Goal: Task Accomplishment & Management: Manage account settings

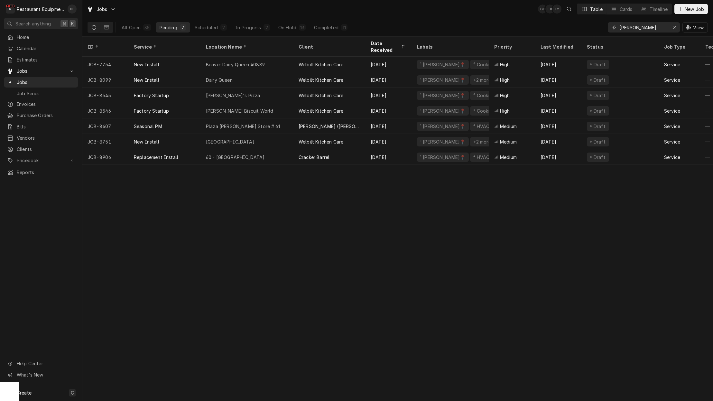
click at [281, 29] on div "On Hold" at bounding box center [287, 27] width 18 height 7
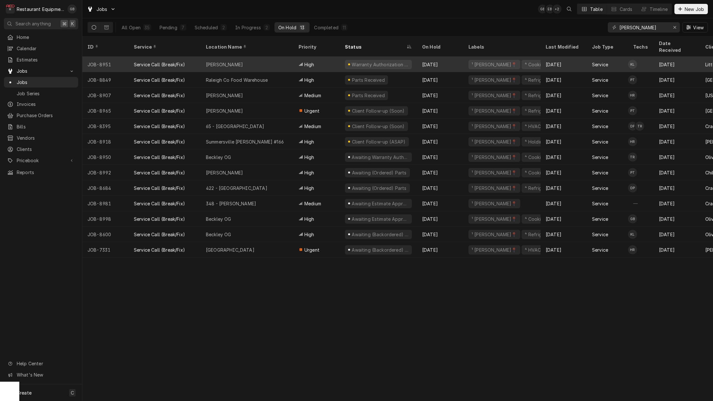
click at [222, 27] on div "2" at bounding box center [224, 27] width 4 height 7
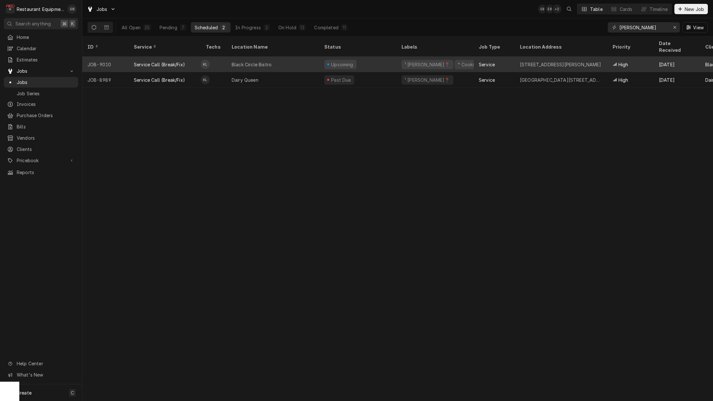
click at [247, 29] on div "In Progress" at bounding box center [248, 27] width 26 height 7
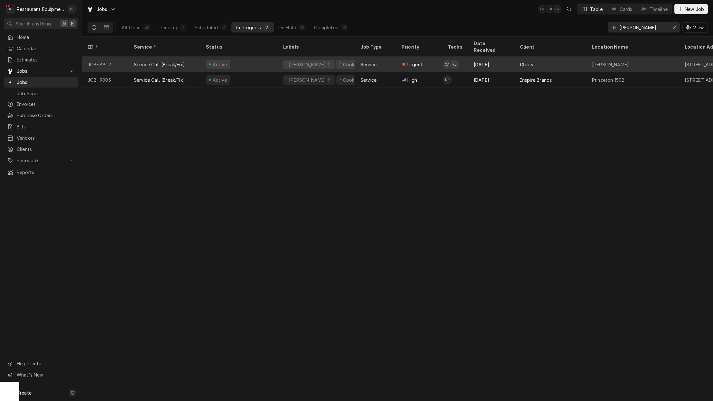
click at [243, 60] on div "Active" at bounding box center [239, 64] width 77 height 15
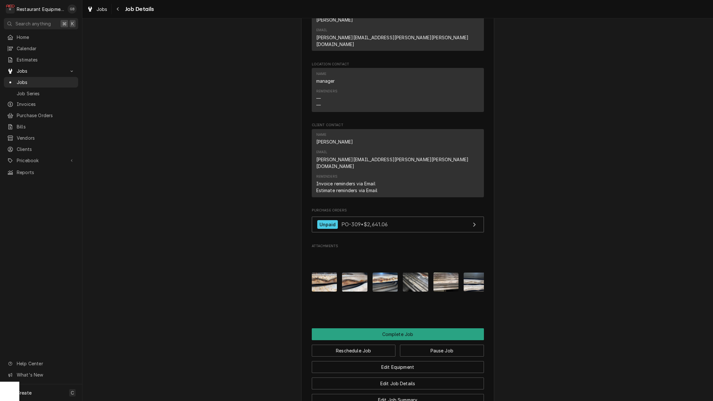
scroll to position [619, 0]
click at [412, 378] on button "Edit Job Details" at bounding box center [398, 384] width 172 height 12
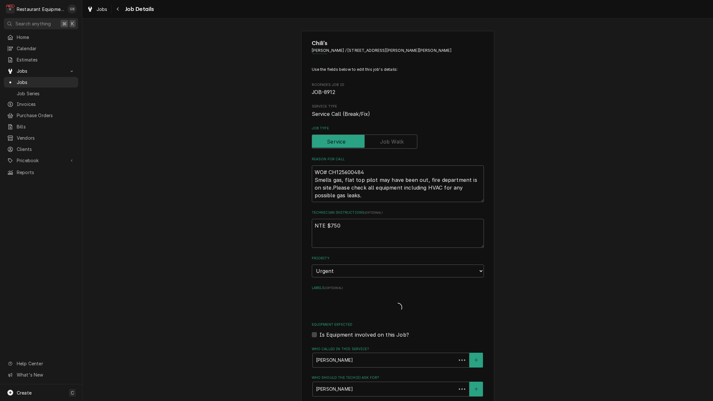
type textarea "x"
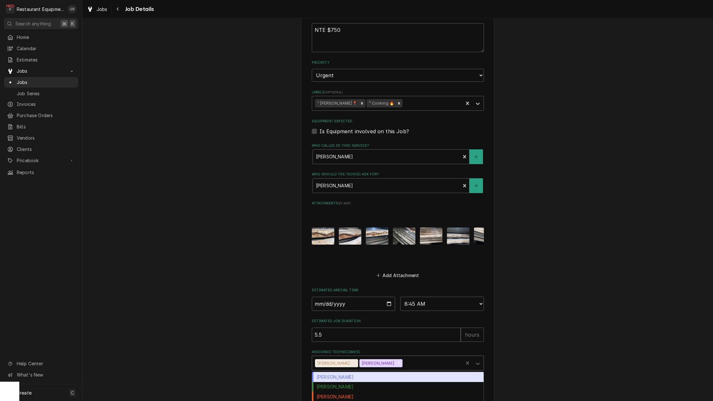
click at [480, 360] on icon "Assigned Technician(s)" at bounding box center [477, 363] width 6 height 6
type input "pa"
click at [340, 372] on div "Paxton Turner" at bounding box center [397, 377] width 171 height 10
type textarea "x"
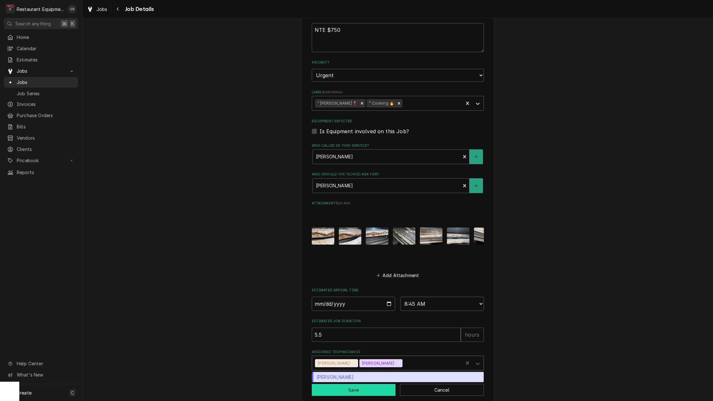
scroll to position [0, 0]
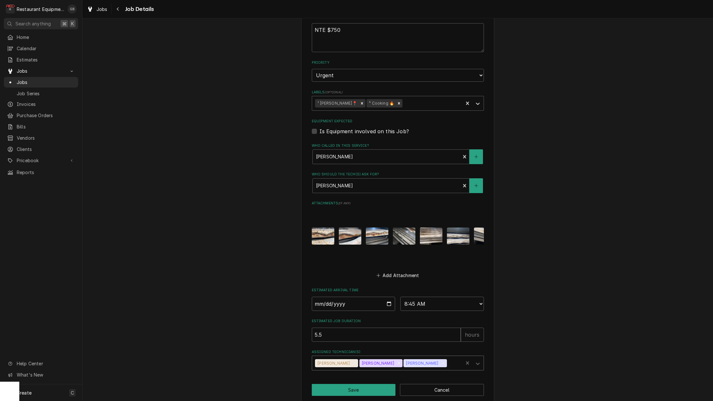
click at [353, 384] on button "Save" at bounding box center [354, 390] width 84 height 12
type textarea "x"
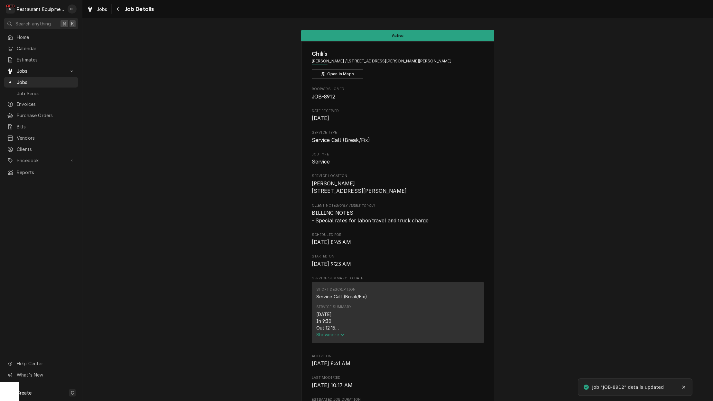
click at [121, 10] on div "Navigate back" at bounding box center [118, 9] width 6 height 6
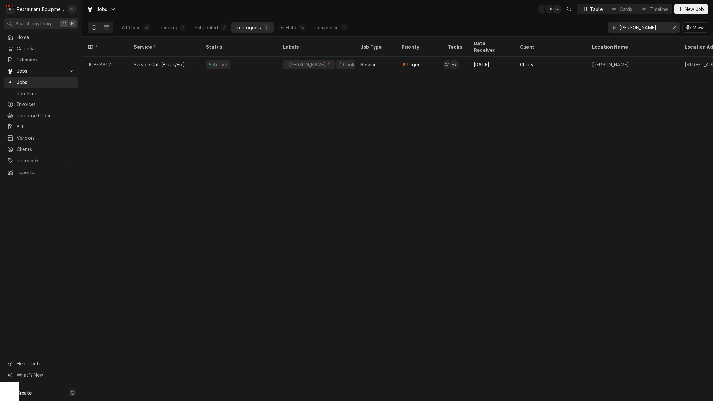
click at [293, 27] on div "On Hold" at bounding box center [287, 27] width 18 height 7
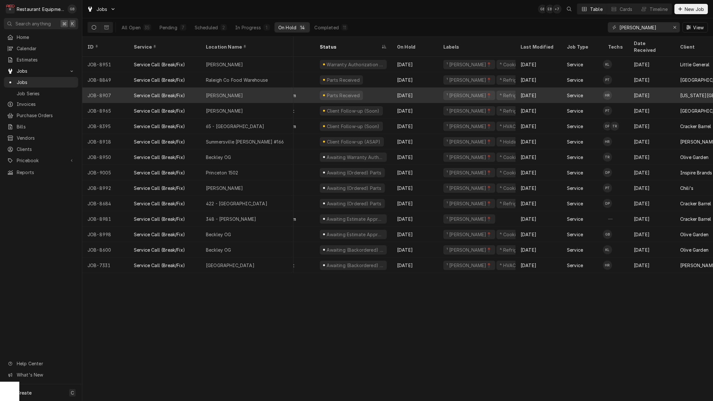
scroll to position [0, 28]
click at [239, 87] on div "[PERSON_NAME]" at bounding box center [247, 94] width 93 height 15
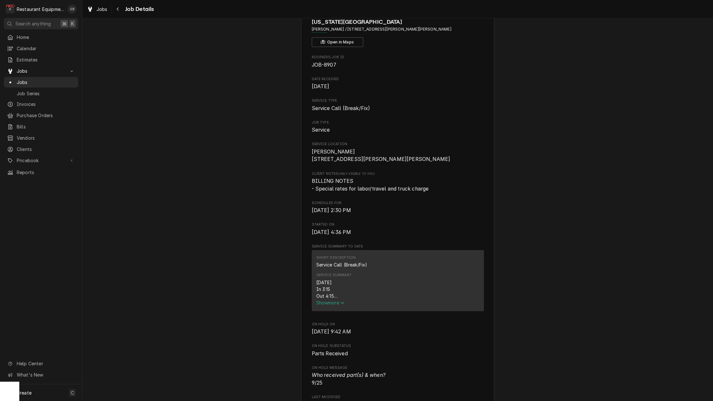
scroll to position [35, 0]
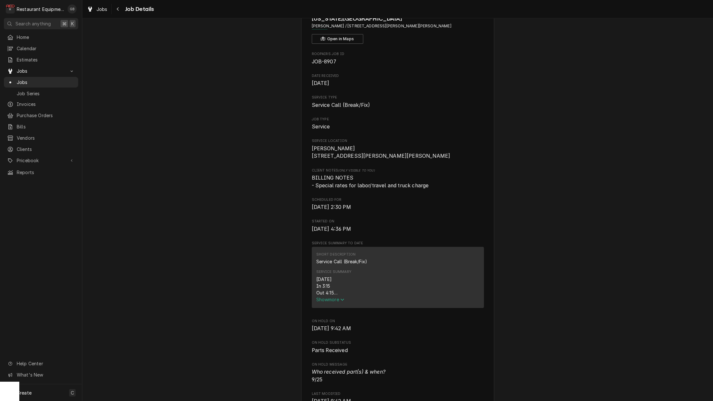
click at [331, 305] on div "Service Summary [DATE] In 3:15 Out 4:15 Tk107 Cold well on the line: Found that…" at bounding box center [397, 286] width 163 height 38
click at [373, 291] on div "[DATE] In 3:15 Out 4:15 Tk107 Cold well on the line: Found that the power butto…" at bounding box center [397, 286] width 163 height 20
drag, startPoint x: 327, startPoint y: 295, endPoint x: 268, endPoint y: 283, distance: 60.4
drag, startPoint x: 268, startPoint y: 283, endPoint x: 338, endPoint y: 301, distance: 72.2
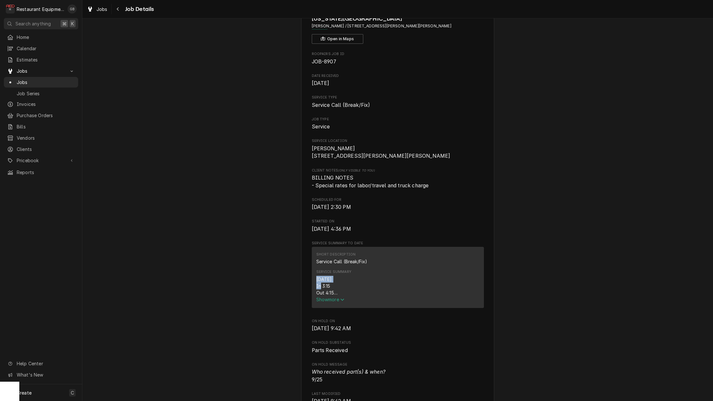
click at [338, 301] on span "Show more" at bounding box center [330, 299] width 28 height 5
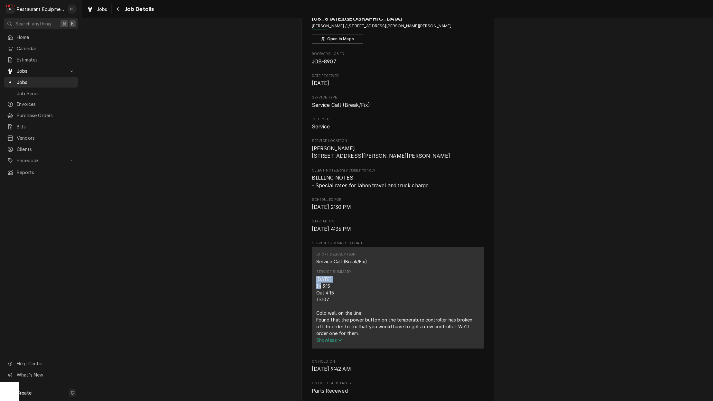
click at [338, 301] on div "[DATE] In 3:15 Out 4:15 Tk107 Cold well on the line: Found that the power butto…" at bounding box center [397, 306] width 163 height 61
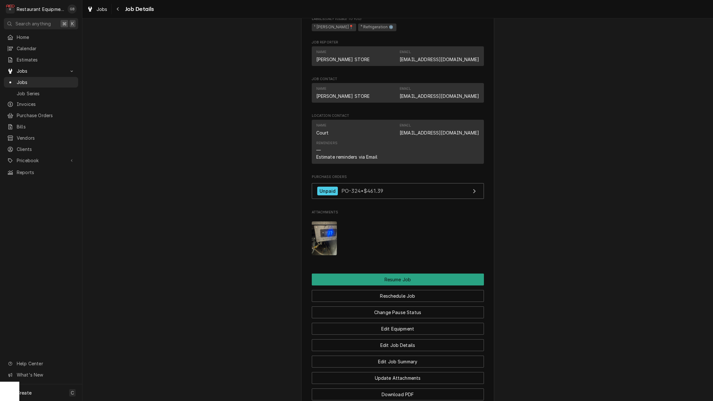
scroll to position [560, 0]
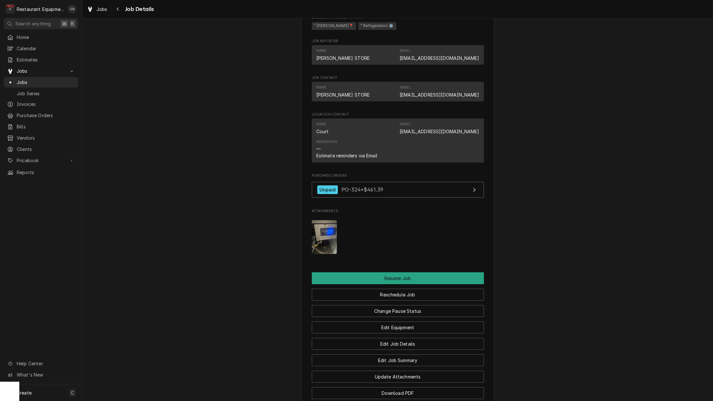
click at [398, 292] on button "Reschedule Job" at bounding box center [398, 295] width 172 height 12
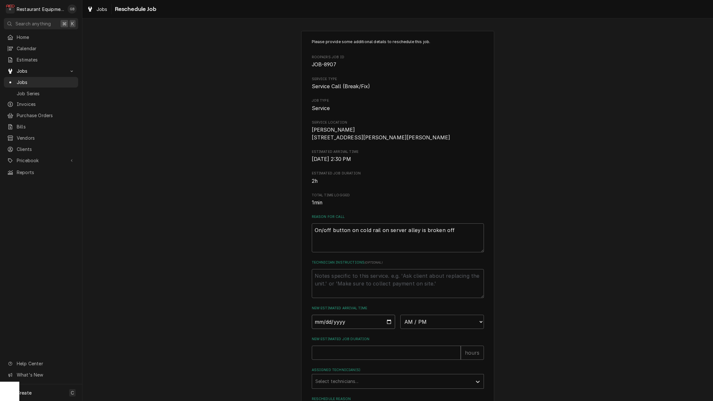
click at [331, 324] on input "Date" at bounding box center [354, 322] width 84 height 14
type input "[DATE]"
type textarea "x"
select select "11:00:00"
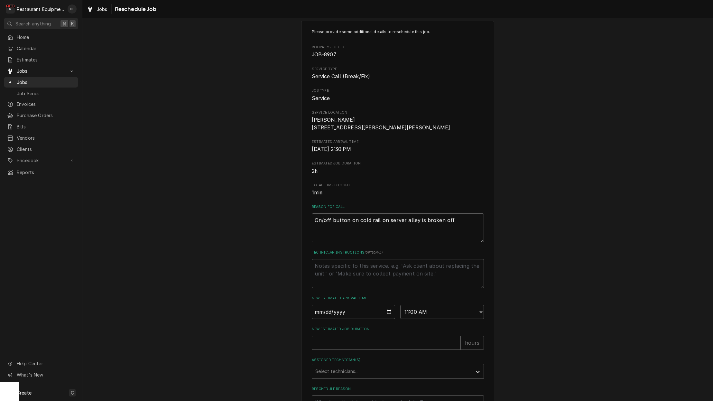
click at [347, 347] on input "New Estimated Job Duration" at bounding box center [386, 342] width 149 height 14
type textarea "x"
type input "4"
type textarea "x"
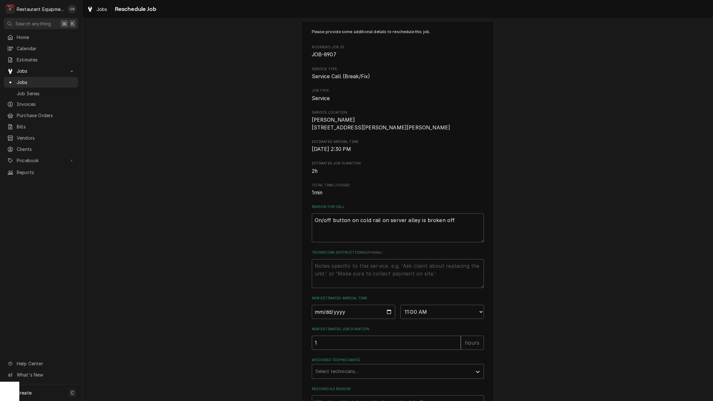
type input "1"
drag, startPoint x: 398, startPoint y: 292, endPoint x: 343, endPoint y: 363, distance: 89.7
click at [343, 362] on label "Assigned Technician(s)" at bounding box center [398, 359] width 172 height 5
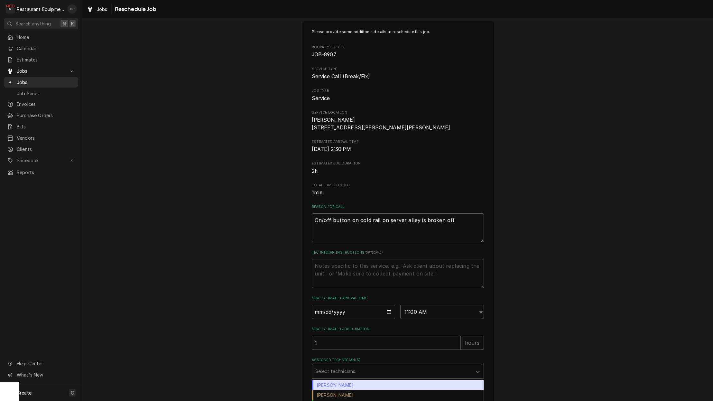
drag, startPoint x: 343, startPoint y: 363, endPoint x: 345, endPoint y: 369, distance: 6.0
click at [345, 369] on div "Select technicians..." at bounding box center [392, 371] width 160 height 14
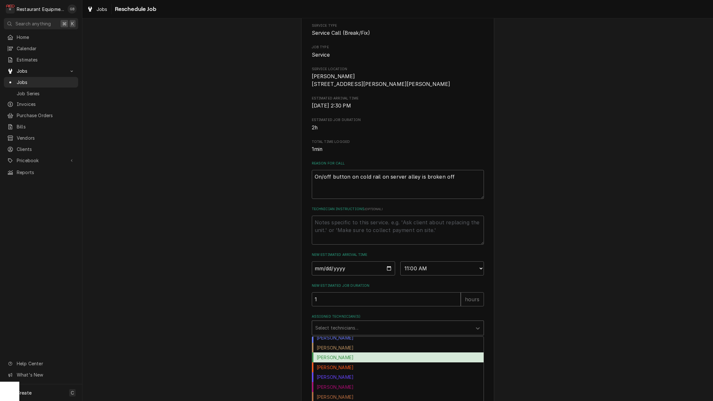
scroll to position [4, 0]
click at [367, 346] on div "[PERSON_NAME]" at bounding box center [397, 347] width 171 height 10
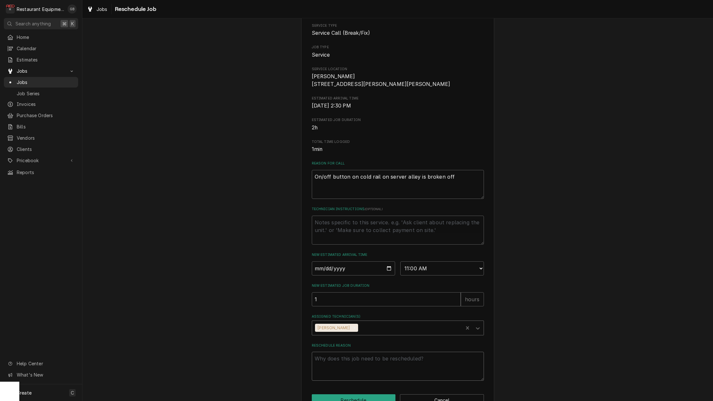
click at [340, 369] on textarea "Reschedule Reason" at bounding box center [398, 366] width 172 height 29
type textarea "x"
type textarea "p"
type textarea "x"
type textarea "pa"
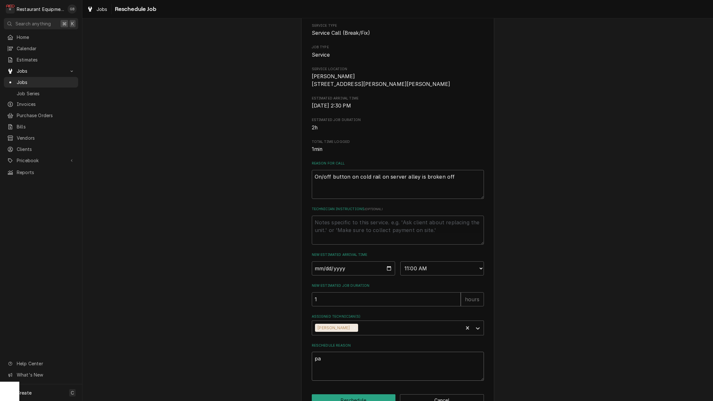
type textarea "x"
type textarea "par"
type textarea "x"
type textarea "part"
type textarea "x"
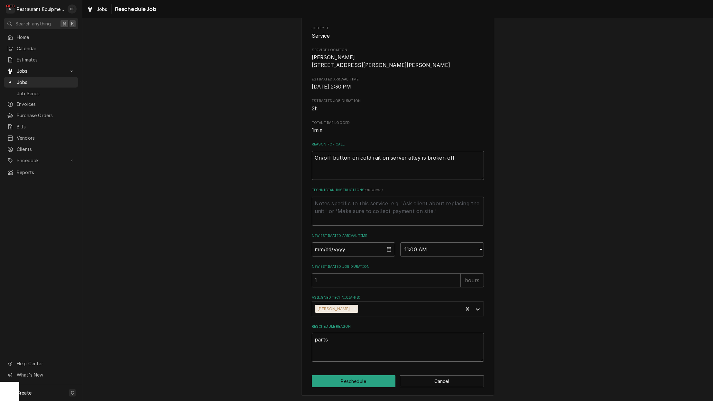
scroll to position [75, 0]
type textarea "parts"
click at [354, 377] on button "Reschedule" at bounding box center [354, 381] width 84 height 12
type textarea "x"
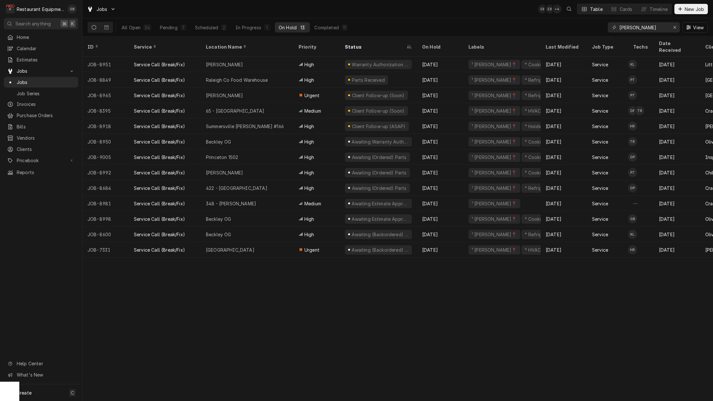
click at [215, 30] on div "Scheduled" at bounding box center [206, 27] width 23 height 7
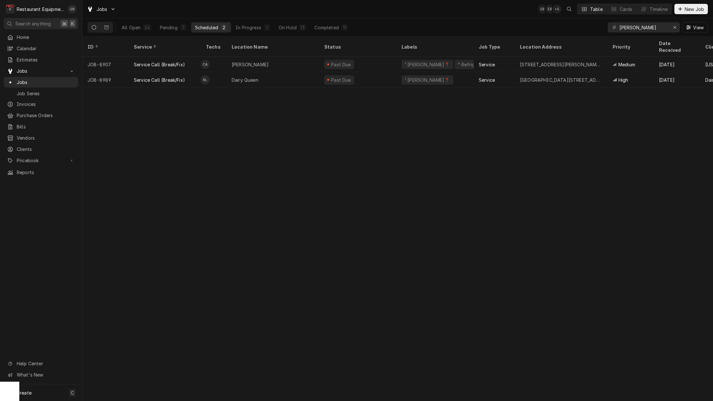
click at [32, 157] on span "Pricebook" at bounding box center [41, 160] width 49 height 7
click at [41, 179] on span "Parts & Materials" at bounding box center [46, 182] width 58 height 7
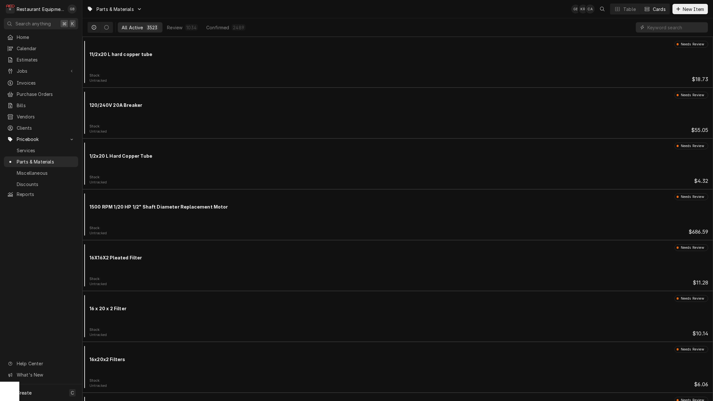
click at [32, 71] on span "Jobs" at bounding box center [41, 71] width 49 height 7
click at [30, 79] on span "Jobs" at bounding box center [46, 82] width 58 height 7
